Goal: Information Seeking & Learning: Learn about a topic

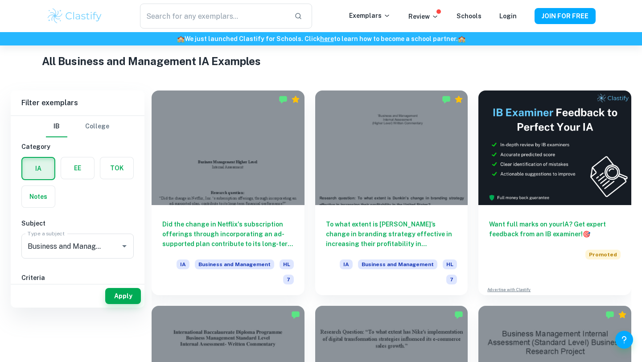
scroll to position [160, 0]
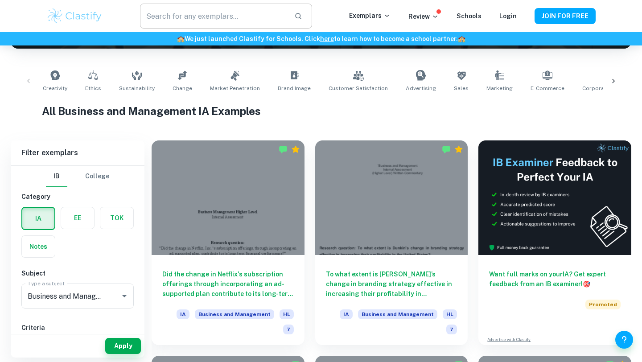
click at [206, 13] on input "text" at bounding box center [213, 16] width 147 height 25
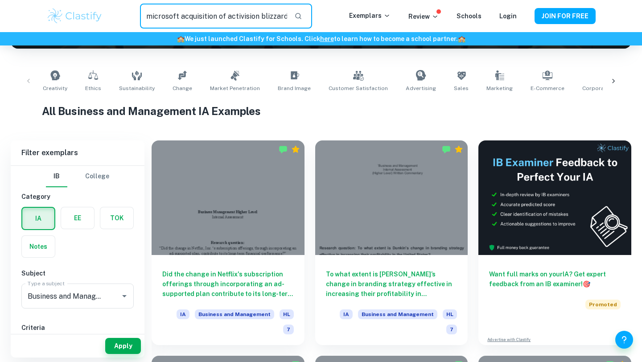
type input "microsoft acquisition of activision blizzard"
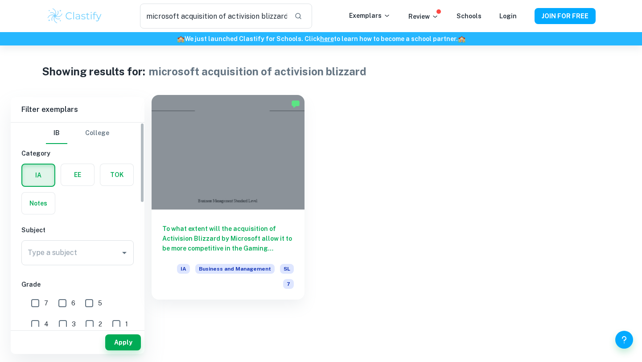
click at [189, 200] on div at bounding box center [228, 152] width 153 height 115
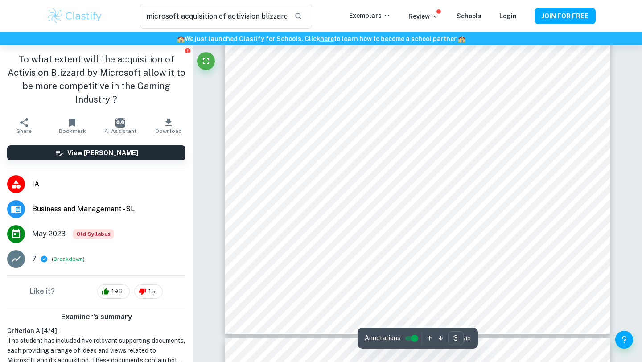
scroll to position [1488, 0]
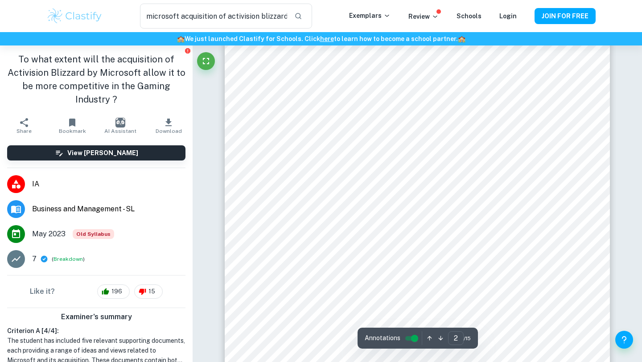
type input "1"
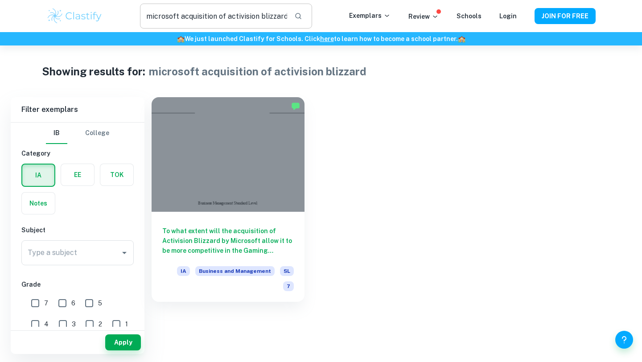
click at [287, 19] on input "microsoft acquisition of activision blizzard" at bounding box center [213, 16] width 147 height 25
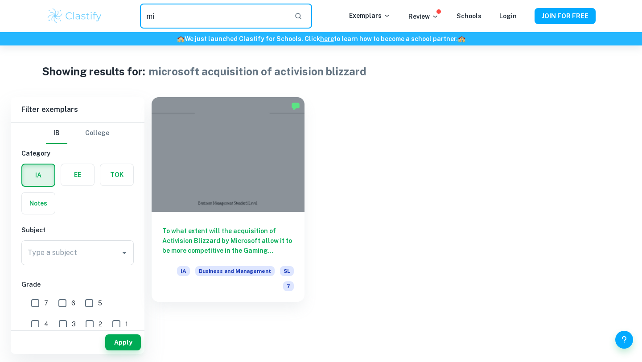
type input "m"
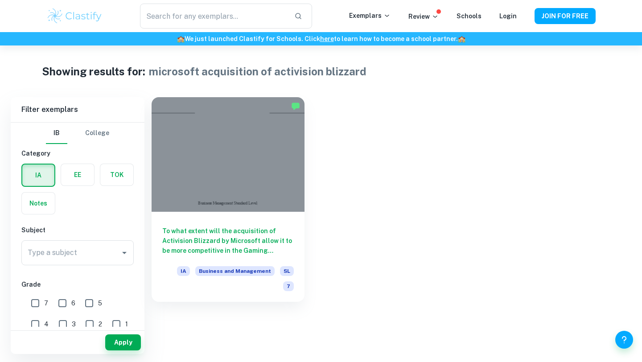
click at [74, 33] on div "🏫 We just launched Clastify for Schools. Click here to learn how to become a sc…" at bounding box center [321, 38] width 642 height 13
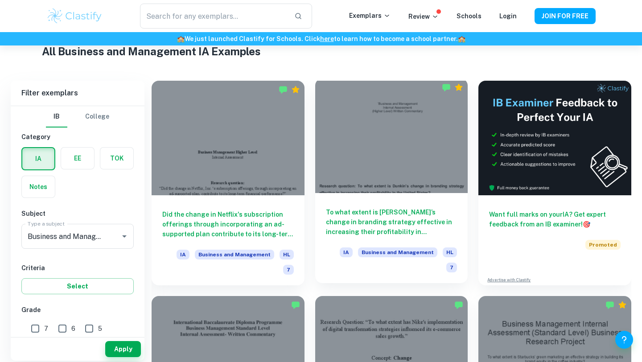
scroll to position [223, 0]
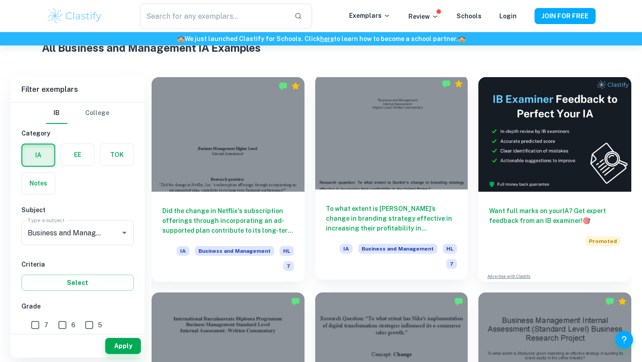
click at [422, 195] on div "To what extent is [PERSON_NAME]’s change in branding strategy effective in incr…" at bounding box center [391, 235] width 153 height 90
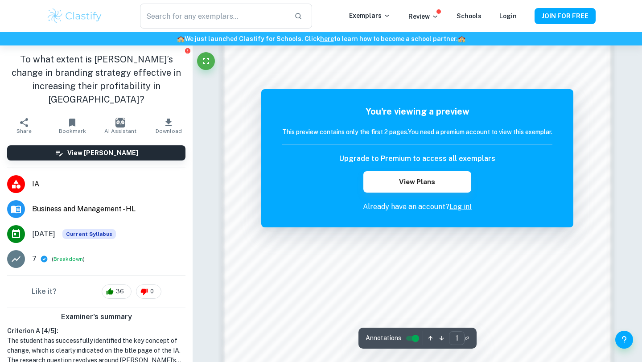
scroll to position [647, 0]
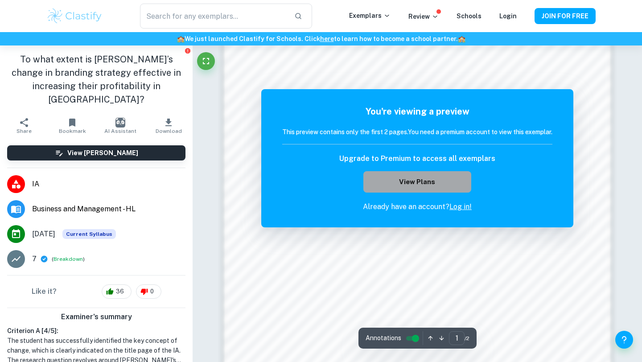
click at [442, 183] on button "View Plans" at bounding box center [418, 181] width 108 height 21
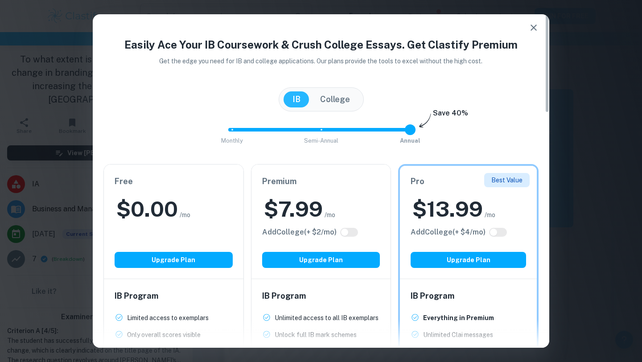
click at [534, 24] on icon "button" at bounding box center [534, 27] width 11 height 11
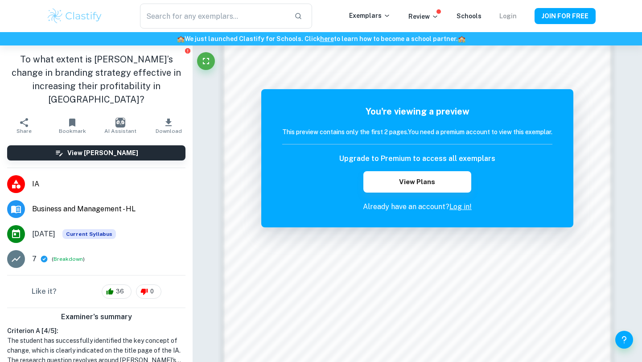
click at [514, 17] on link "Login" at bounding box center [508, 15] width 17 height 7
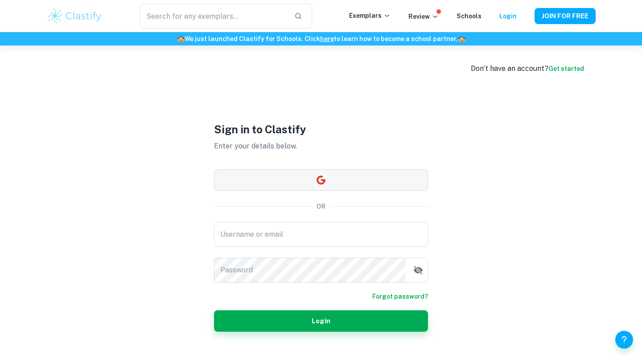
click at [375, 176] on button "button" at bounding box center [321, 179] width 214 height 21
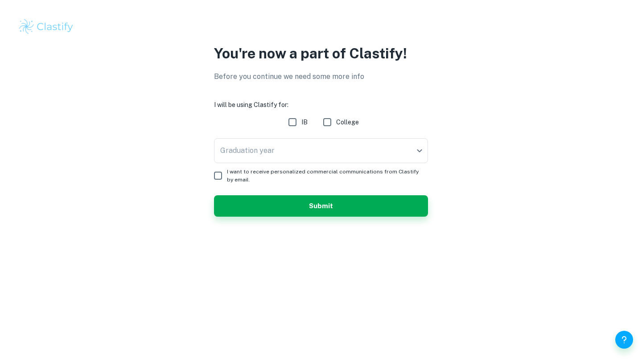
checkbox input "true"
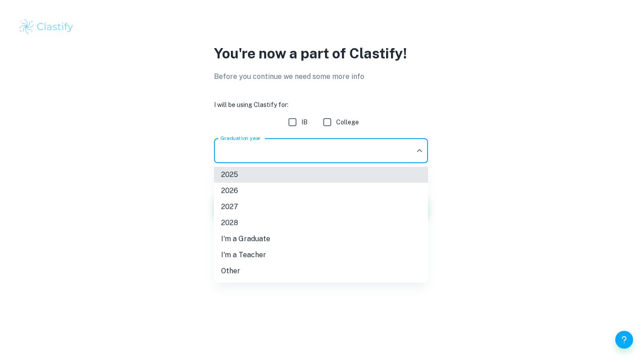
click at [335, 153] on body "We value your privacy We use cookies to enhance your browsing experience, serve…" at bounding box center [321, 181] width 642 height 362
click at [297, 196] on li "2026" at bounding box center [321, 191] width 214 height 16
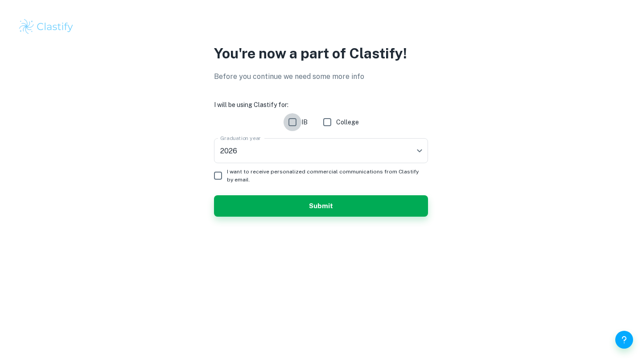
click at [292, 121] on input "IB" at bounding box center [293, 122] width 18 height 18
checkbox input "true"
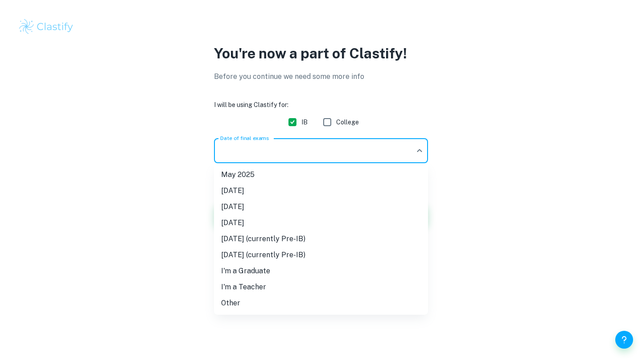
click at [273, 156] on body "We value your privacy We use cookies to enhance your browsing experience, serve…" at bounding box center [321, 181] width 642 height 362
click at [291, 207] on li "[DATE]" at bounding box center [321, 207] width 214 height 16
type input "M26"
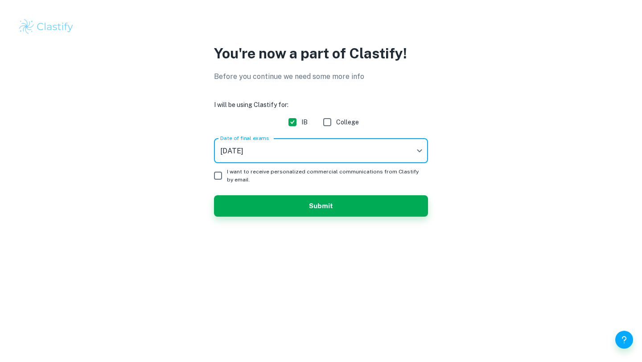
click at [222, 179] on input "I want to receive personalized commercial communications from Clastify by email." at bounding box center [218, 176] width 18 height 18
checkbox input "true"
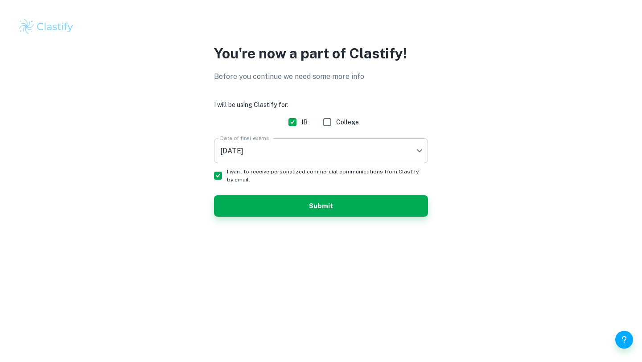
click at [256, 148] on body "We value your privacy We use cookies to enhance your browsing experience, serve…" at bounding box center [321, 181] width 642 height 362
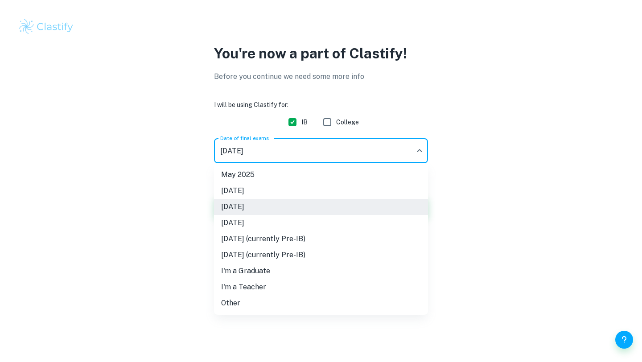
click at [257, 148] on div at bounding box center [321, 181] width 642 height 362
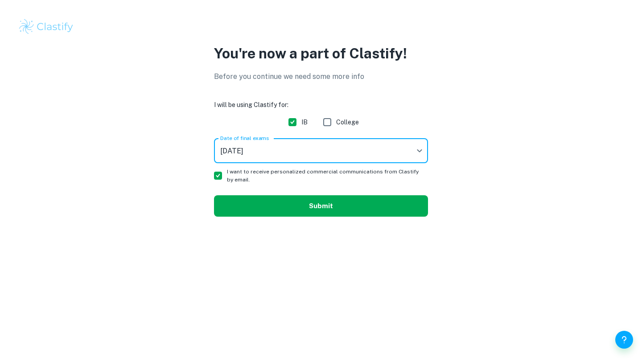
click at [262, 212] on button "Submit" at bounding box center [321, 205] width 214 height 21
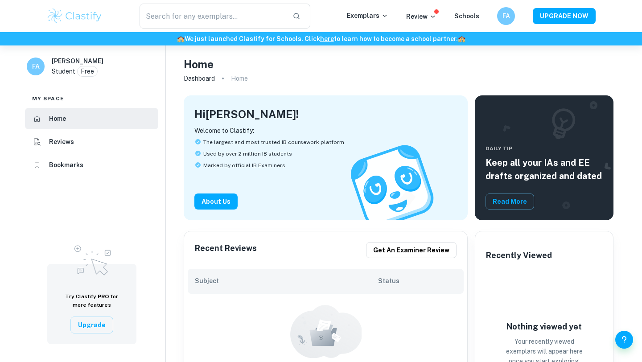
scroll to position [25, 0]
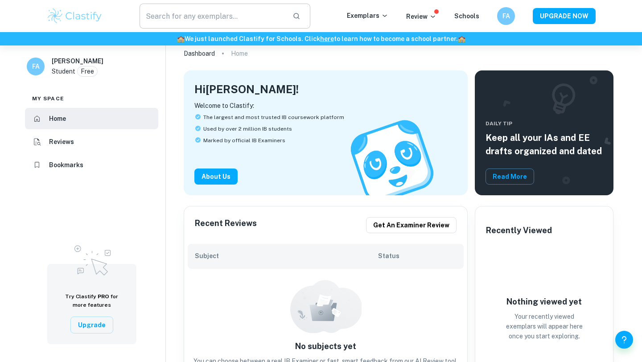
click at [221, 8] on input "text" at bounding box center [213, 16] width 146 height 25
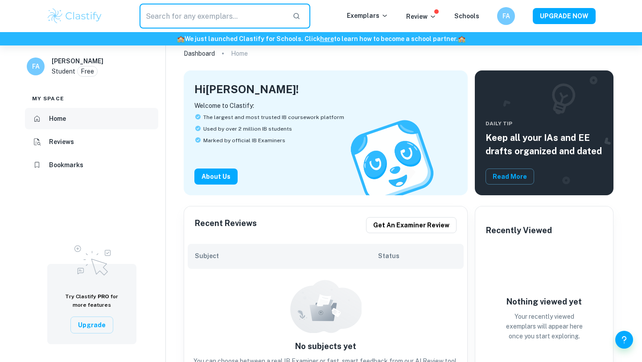
click at [87, 119] on li "Home" at bounding box center [91, 118] width 133 height 21
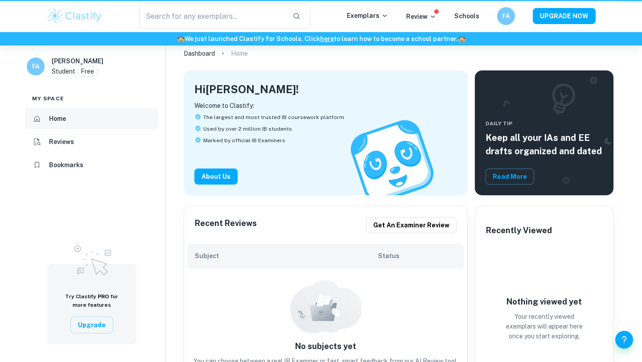
scroll to position [0, 0]
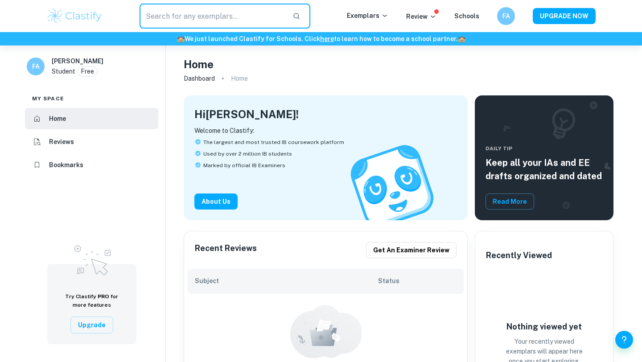
click at [199, 21] on input "text" at bounding box center [213, 16] width 146 height 25
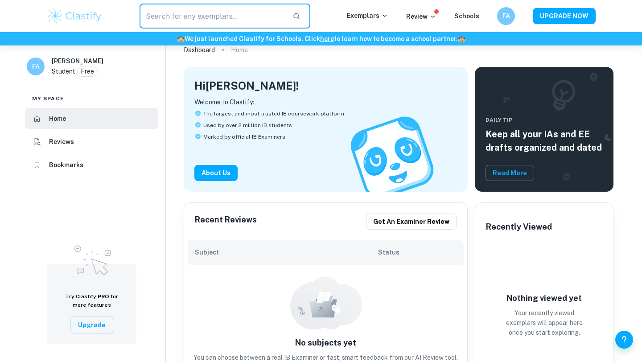
scroll to position [12, 0]
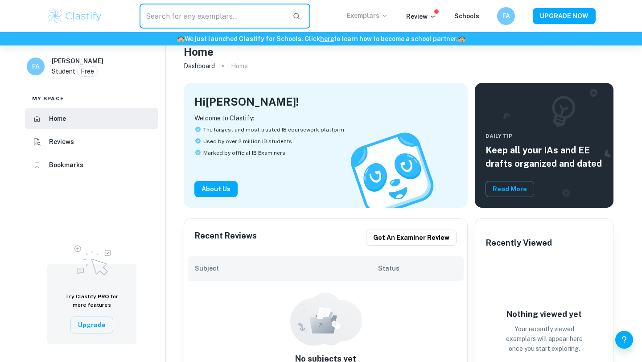
click at [385, 14] on icon at bounding box center [384, 15] width 7 height 7
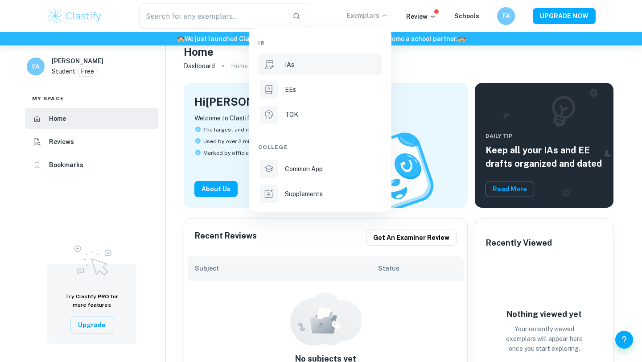
click at [295, 68] on div "IAs" at bounding box center [332, 65] width 95 height 10
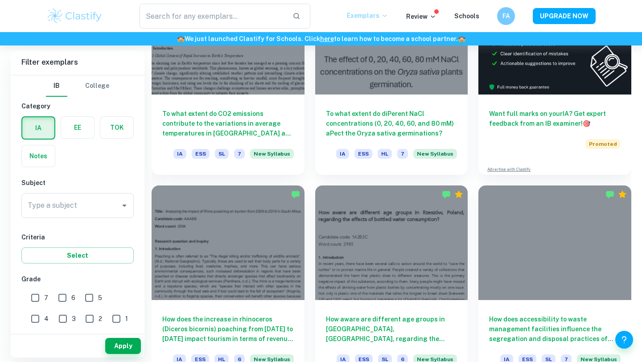
scroll to position [328, 0]
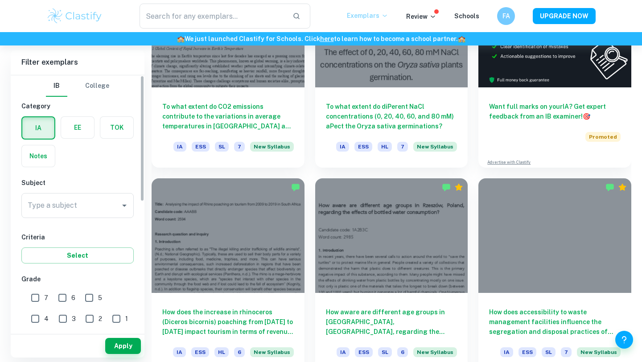
click at [102, 223] on div "IB College Category IA EE TOK Notes Subject Type a subject Type a subject Crite…" at bounding box center [78, 333] width 134 height 516
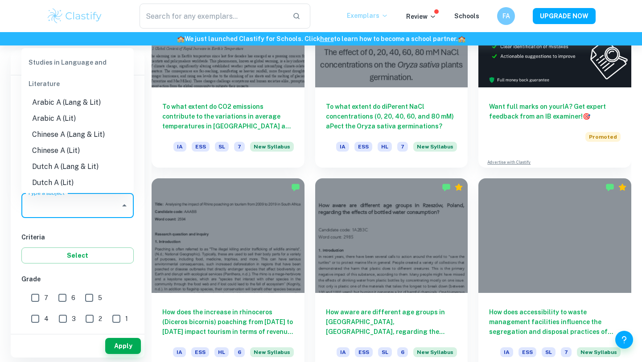
click at [98, 211] on input "Type a subject" at bounding box center [70, 205] width 91 height 17
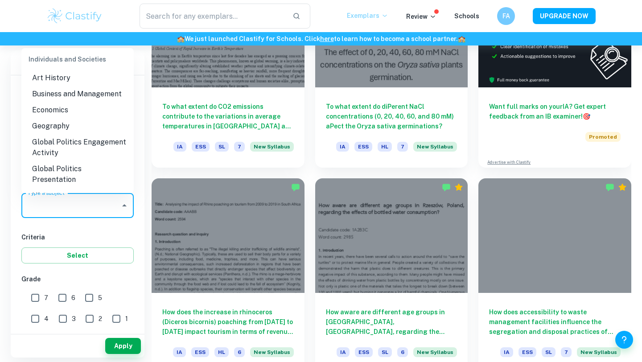
scroll to position [843, 0]
click at [71, 87] on li "Business and Management" at bounding box center [77, 95] width 112 height 16
type input "Business and Management"
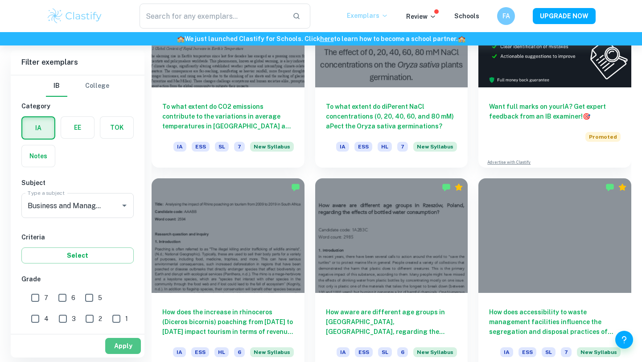
click at [124, 345] on button "Apply" at bounding box center [123, 346] width 36 height 16
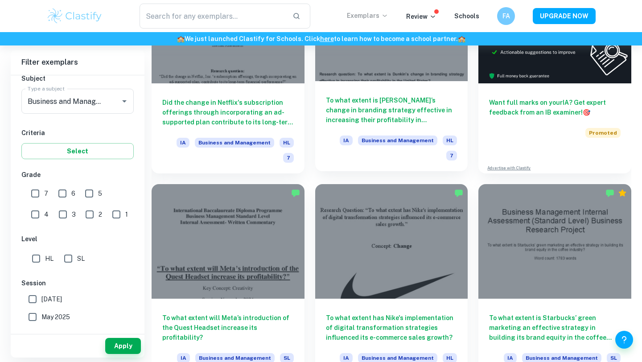
scroll to position [331, 0]
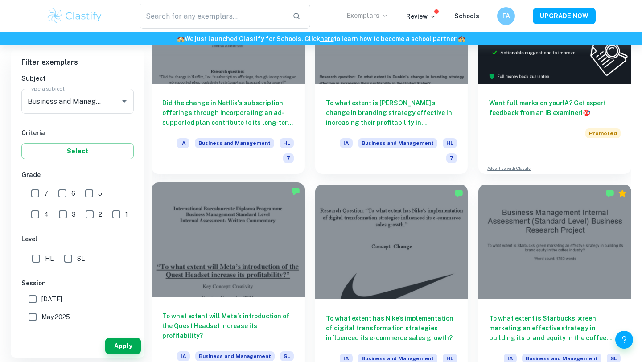
click at [256, 311] on h6 "To what extent will Meta’s introduction of the Quest Headset increase its profi…" at bounding box center [228, 325] width 132 height 29
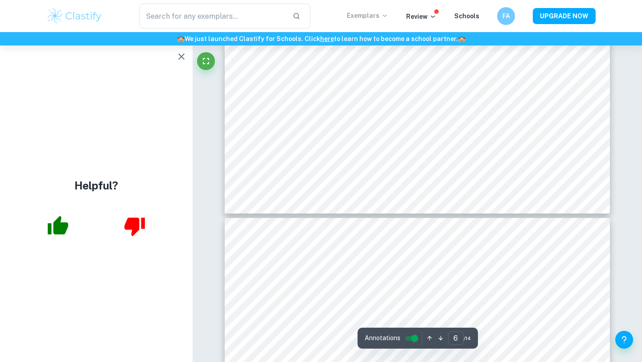
scroll to position [3270, 0]
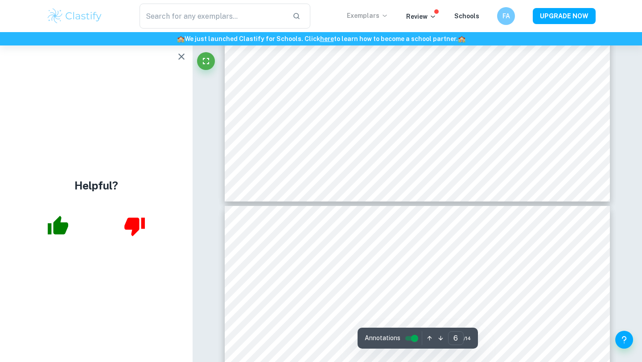
click at [183, 51] on icon "button" at bounding box center [181, 56] width 11 height 11
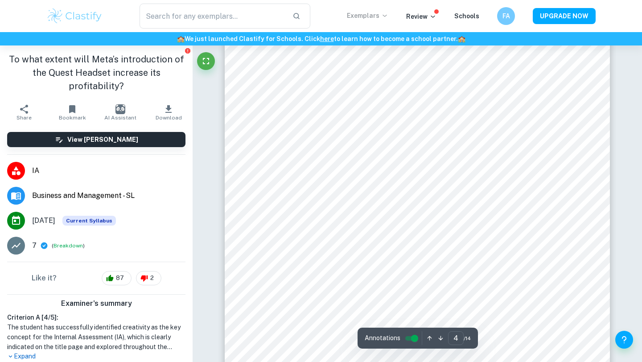
scroll to position [1863, 0]
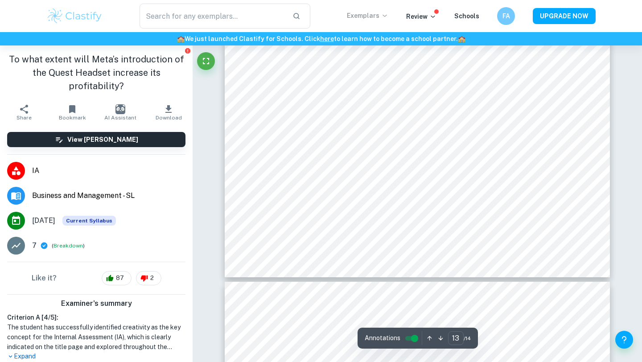
type input "14"
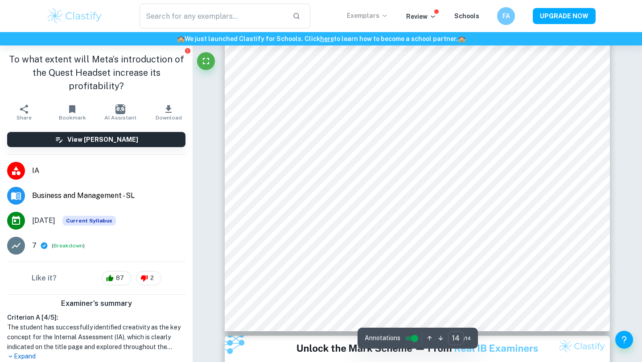
scroll to position [7600, 0]
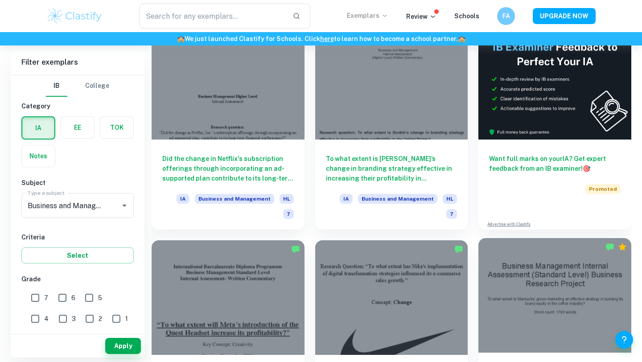
scroll to position [236, 0]
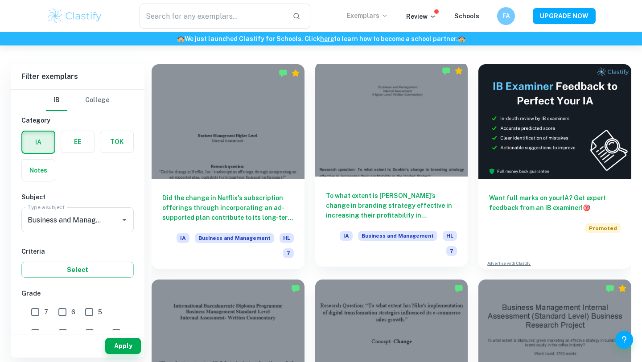
click at [389, 157] on div at bounding box center [391, 119] width 153 height 115
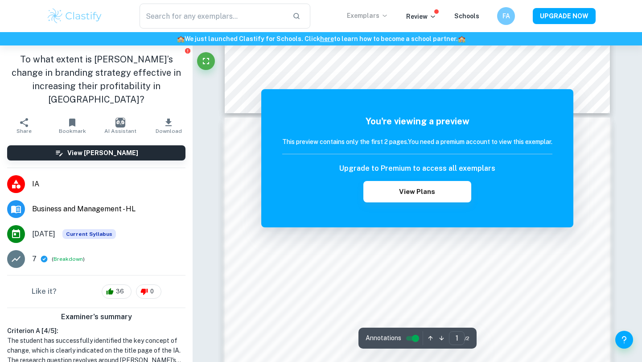
scroll to position [509, 0]
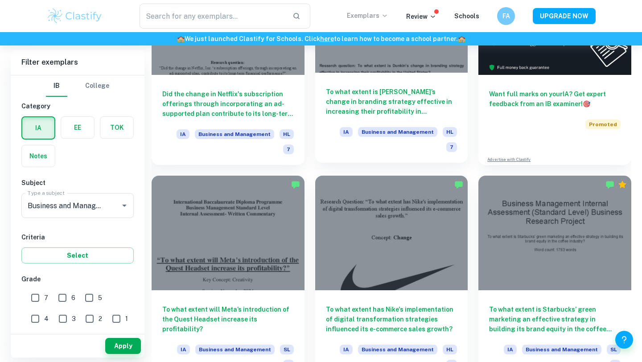
scroll to position [342, 0]
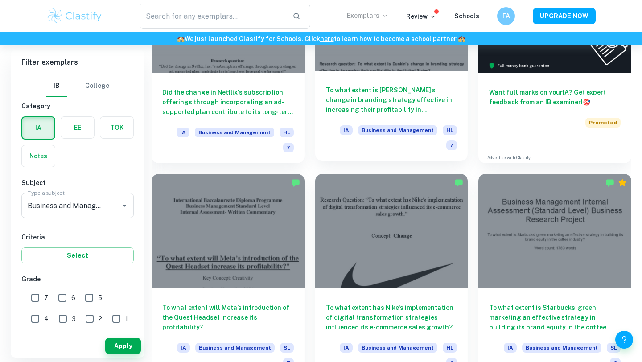
click at [347, 237] on div at bounding box center [391, 231] width 153 height 115
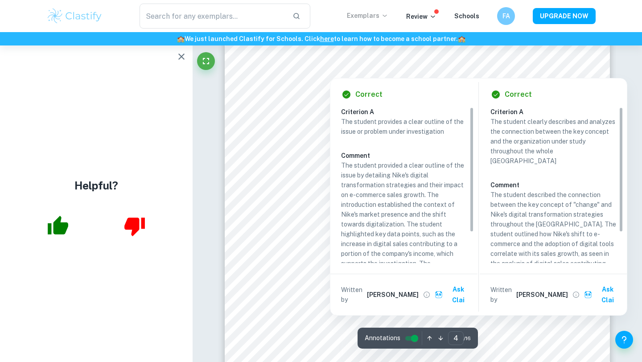
scroll to position [38, 0]
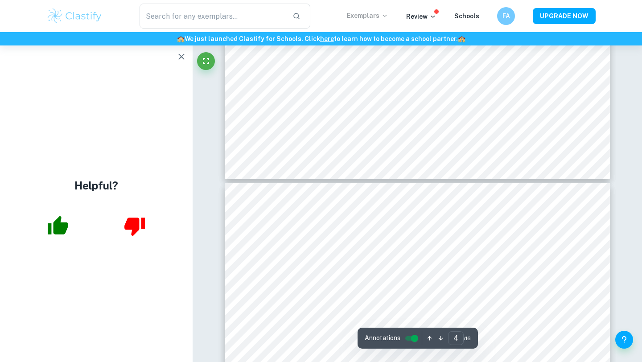
type input "5"
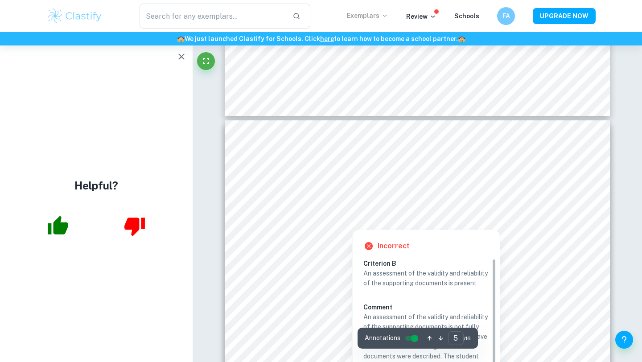
scroll to position [2074, 0]
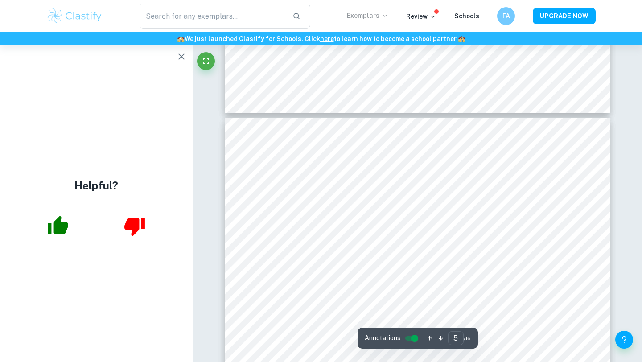
click at [182, 55] on icon "button" at bounding box center [181, 57] width 6 height 6
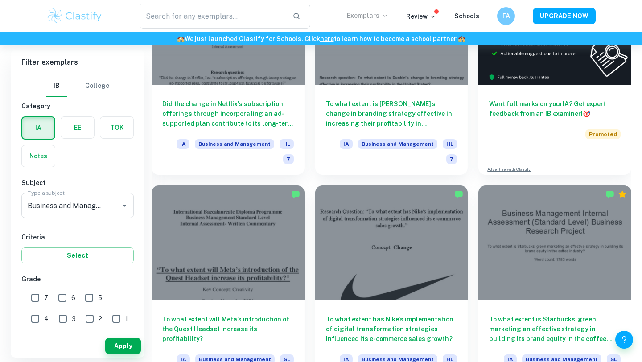
scroll to position [331, 0]
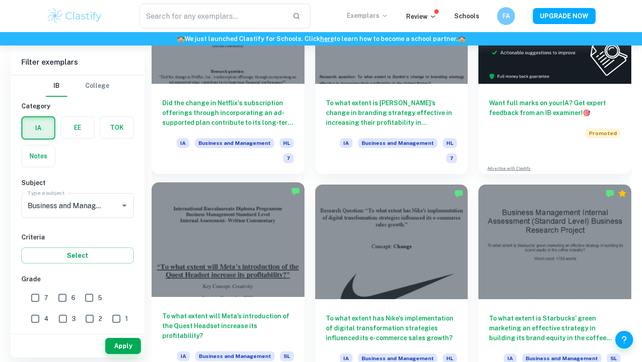
click at [248, 236] on div at bounding box center [228, 239] width 153 height 115
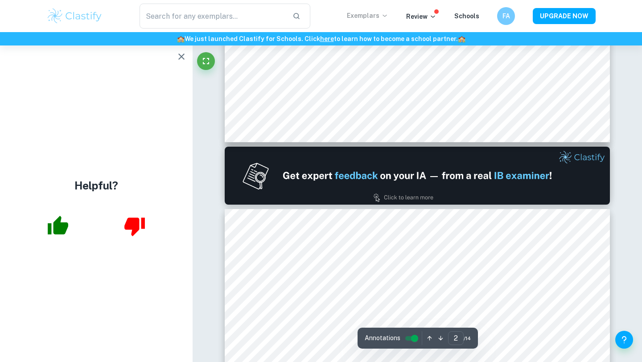
type input "1"
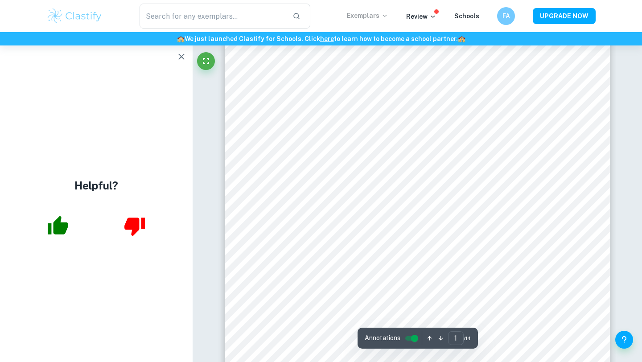
scroll to position [162, 0]
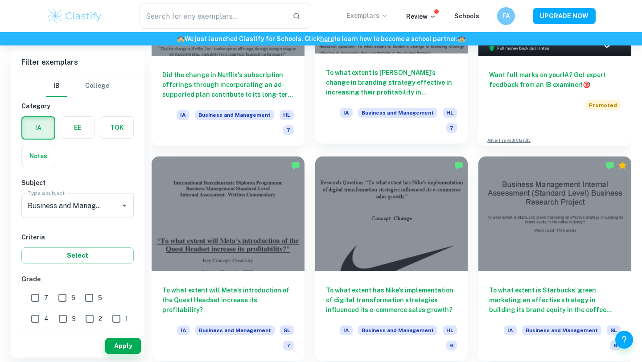
scroll to position [378, 0]
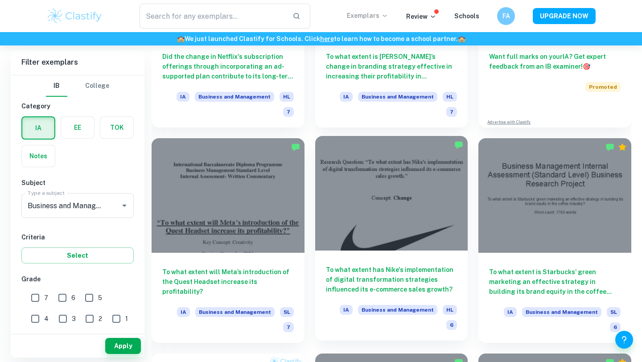
click at [429, 171] on div at bounding box center [391, 193] width 153 height 115
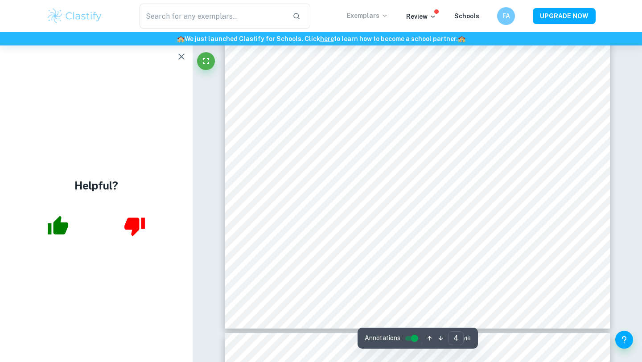
scroll to position [1862, 0]
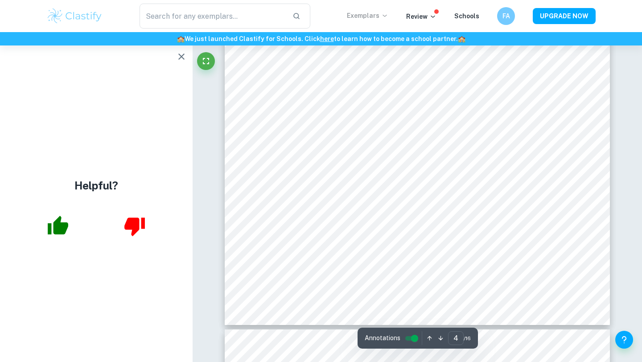
click at [185, 54] on icon "button" at bounding box center [181, 56] width 11 height 11
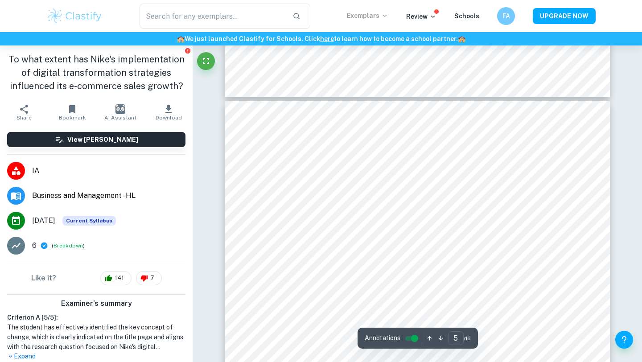
scroll to position [2038, 0]
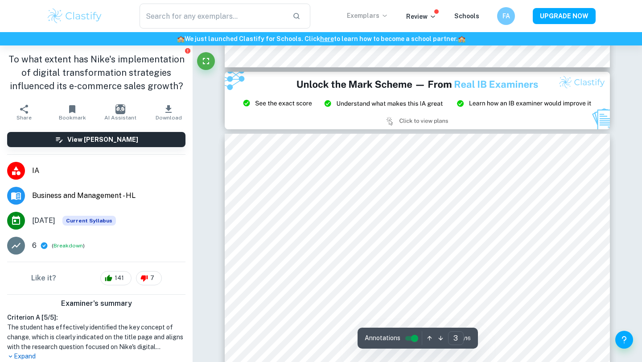
type input "2"
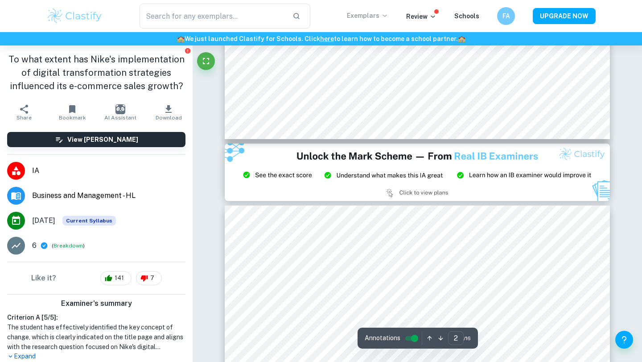
scroll to position [974, 0]
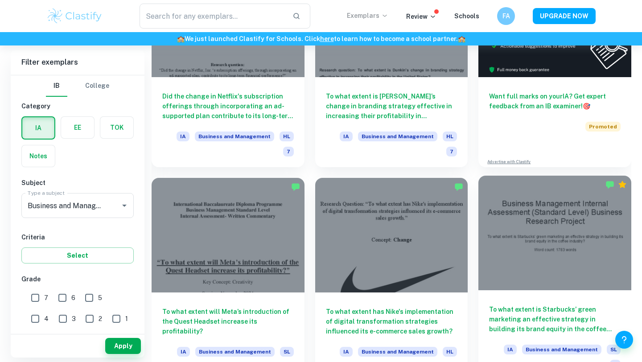
scroll to position [324, 0]
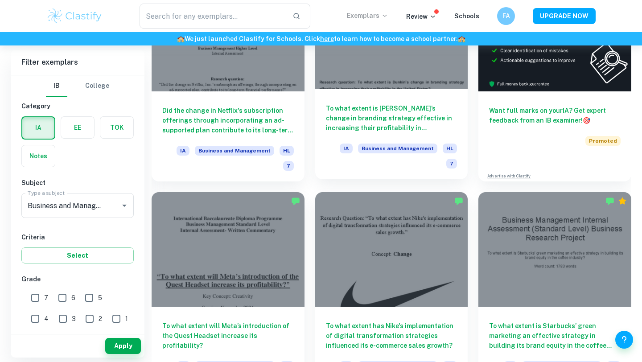
click at [414, 107] on h6 "To what extent is [PERSON_NAME]’s change in branding strategy effective in incr…" at bounding box center [392, 117] width 132 height 29
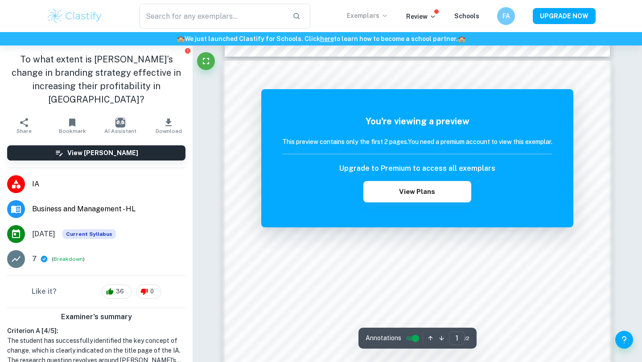
scroll to position [324, 0]
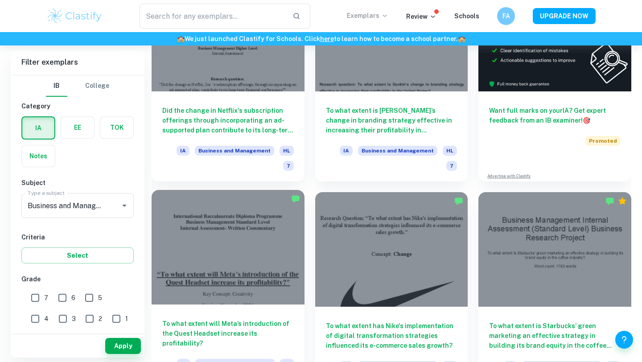
click at [244, 215] on div at bounding box center [228, 247] width 153 height 115
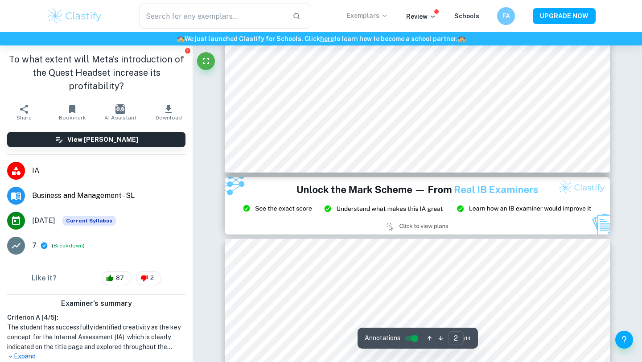
scroll to position [1046, 0]
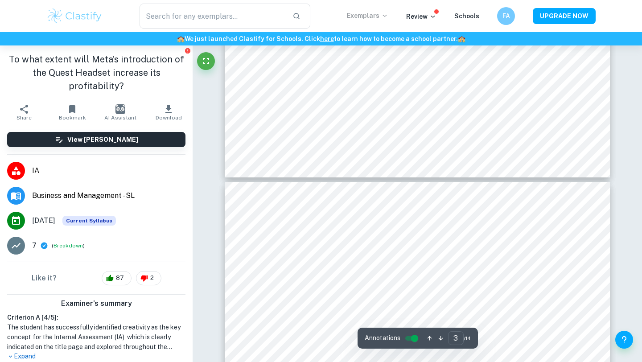
type input "4"
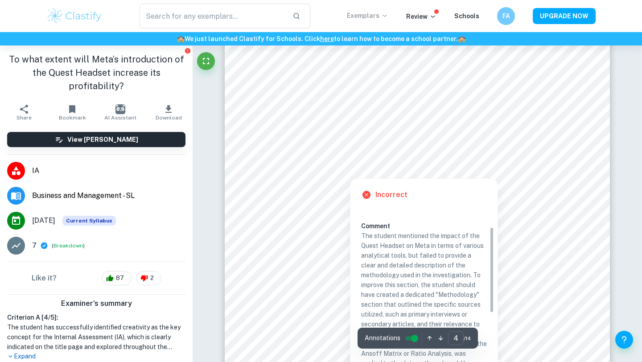
scroll to position [40, 0]
